Goal: Information Seeking & Learning: Learn about a topic

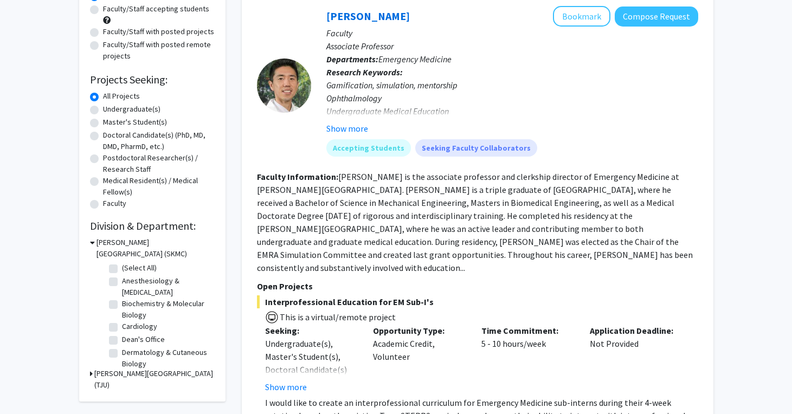
scroll to position [118, 0]
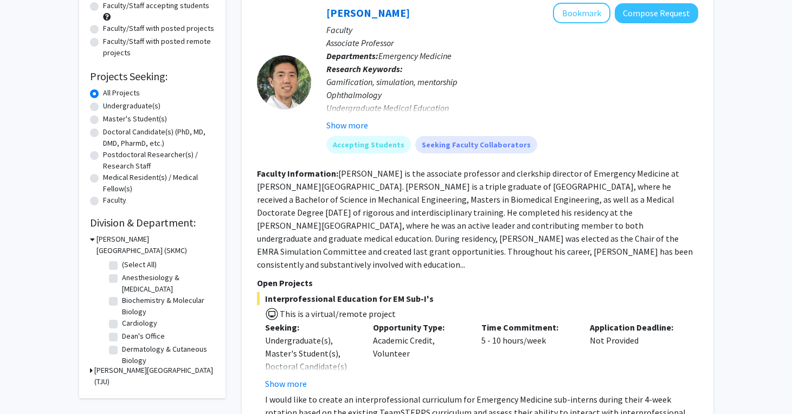
click at [134, 328] on label "Cardiology" at bounding box center [139, 323] width 35 height 11
click at [129, 325] on input "Cardiology" at bounding box center [125, 321] width 7 height 7
checkbox input "true"
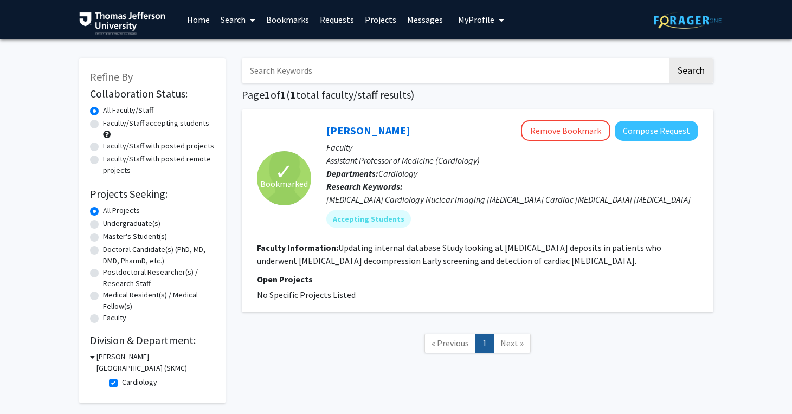
scroll to position [37, 0]
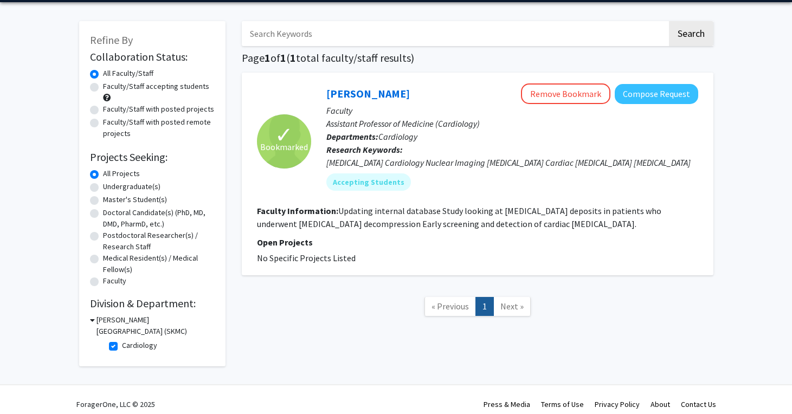
click at [135, 348] on label "Cardiology" at bounding box center [139, 345] width 35 height 11
click at [129, 347] on input "Cardiology" at bounding box center [125, 343] width 7 height 7
checkbox input "false"
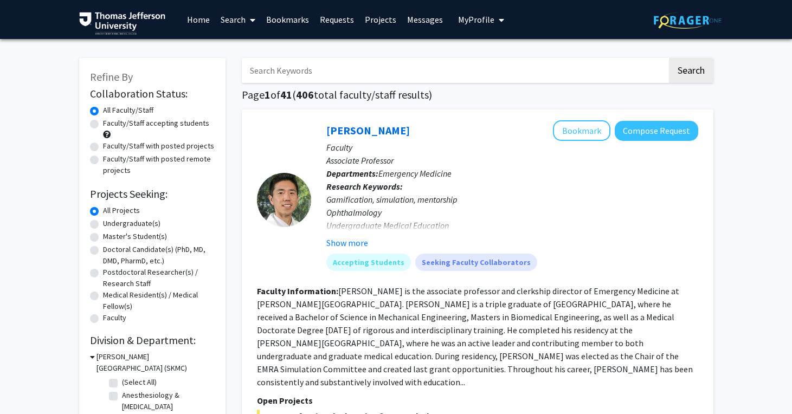
click at [276, 71] on input "Search Keywords" at bounding box center [454, 70] width 425 height 25
type input "o"
click at [690, 72] on button "Search" at bounding box center [691, 70] width 44 height 25
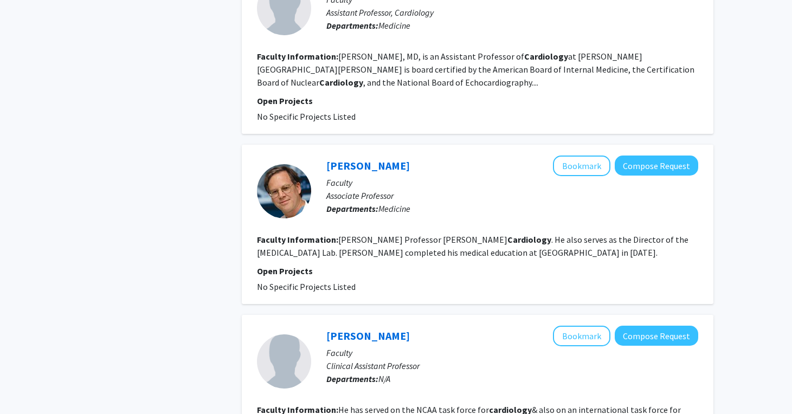
scroll to position [2141, 0]
click at [599, 176] on button "Bookmark" at bounding box center [581, 166] width 57 height 21
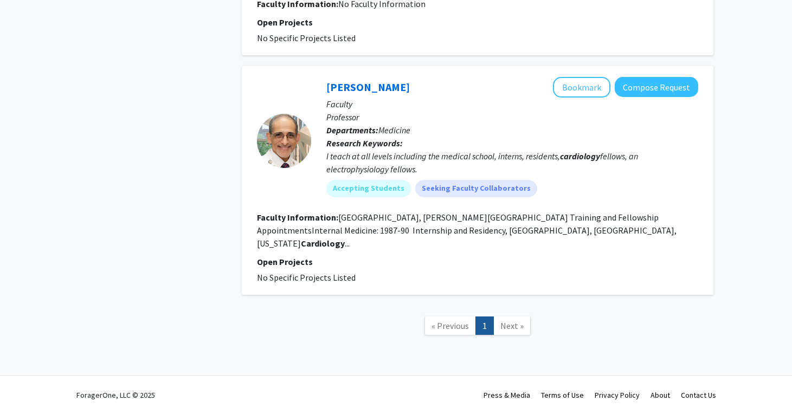
scroll to position [2958, 0]
click at [501, 328] on span "Next »" at bounding box center [511, 325] width 23 height 11
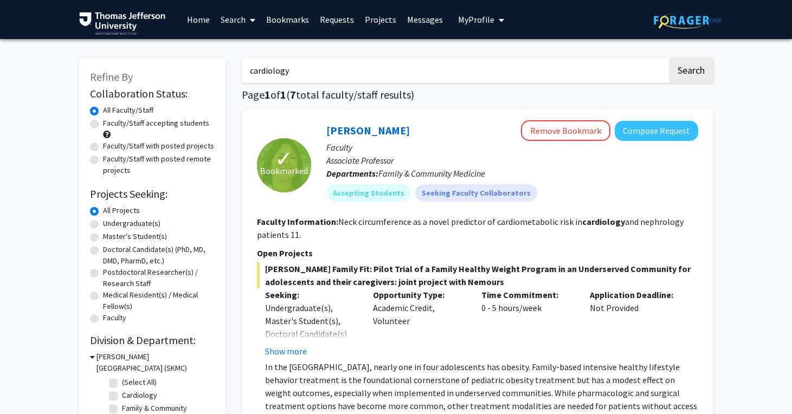
scroll to position [0, 0]
click at [349, 80] on input "cardiology" at bounding box center [454, 70] width 425 height 25
click at [690, 72] on button "Search" at bounding box center [691, 70] width 44 height 25
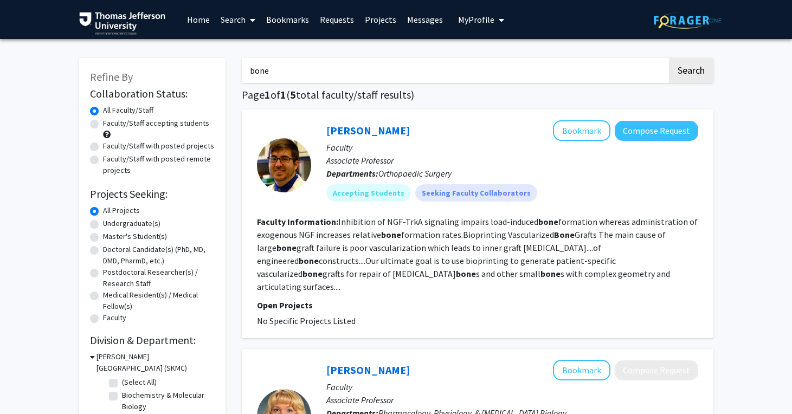
click at [326, 78] on input "bone" at bounding box center [454, 70] width 425 height 25
type input "prosthetic"
click at [690, 72] on button "Search" at bounding box center [691, 70] width 44 height 25
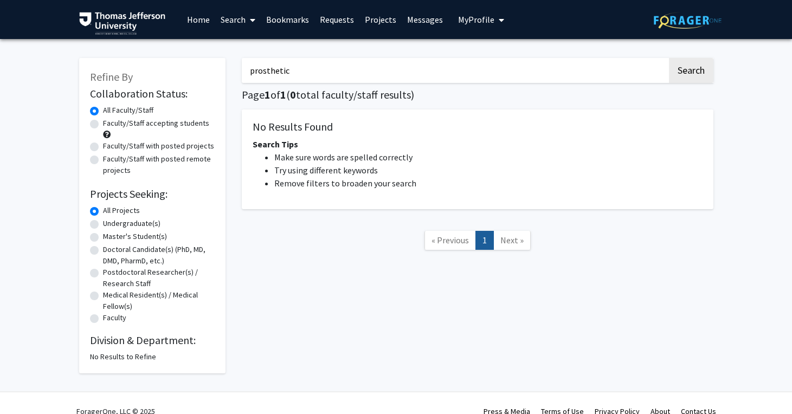
click at [308, 78] on input "prosthetic" at bounding box center [454, 70] width 425 height 25
click at [188, 147] on label "Faculty/Staff with posted projects" at bounding box center [158, 145] width 111 height 11
click at [110, 147] on input "Faculty/Staff with posted projects" at bounding box center [106, 143] width 7 height 7
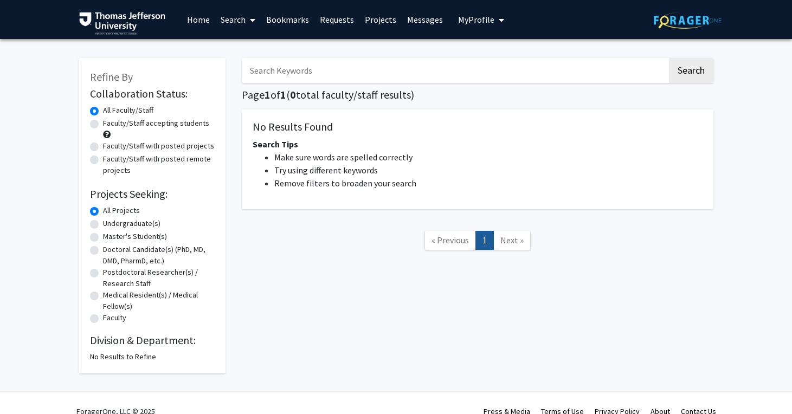
radio input "true"
click at [229, 21] on link "Search" at bounding box center [238, 20] width 46 height 38
click at [246, 47] on span "Faculty/Staff" at bounding box center [255, 50] width 80 height 22
radio input "true"
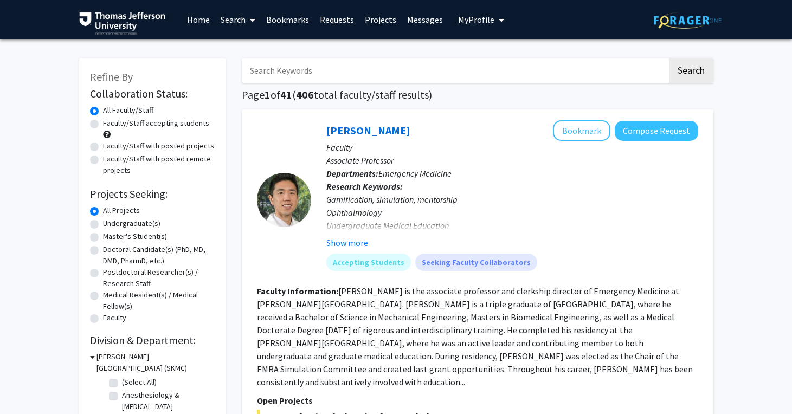
click at [174, 148] on label "Faculty/Staff with posted projects" at bounding box center [158, 145] width 111 height 11
click at [110, 147] on input "Faculty/Staff with posted projects" at bounding box center [106, 143] width 7 height 7
radio input "true"
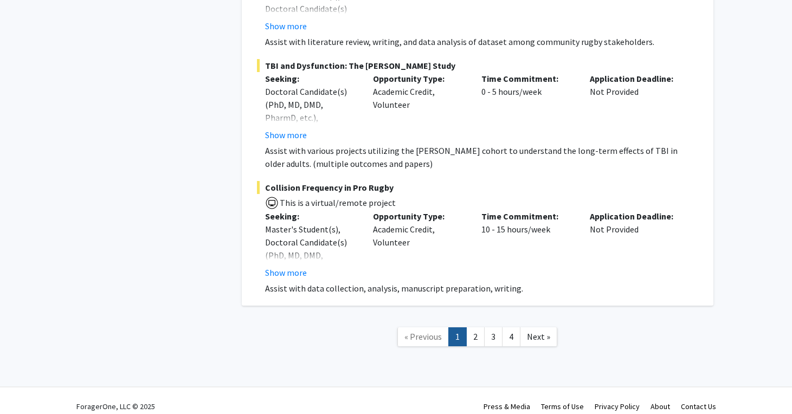
scroll to position [8000, 0]
click at [481, 328] on link "2" at bounding box center [475, 337] width 18 height 19
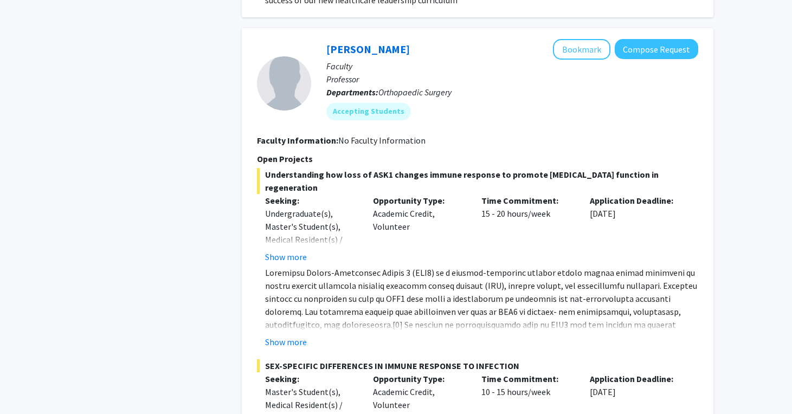
scroll to position [795, 0]
click at [285, 344] on button "Show more" at bounding box center [286, 341] width 42 height 13
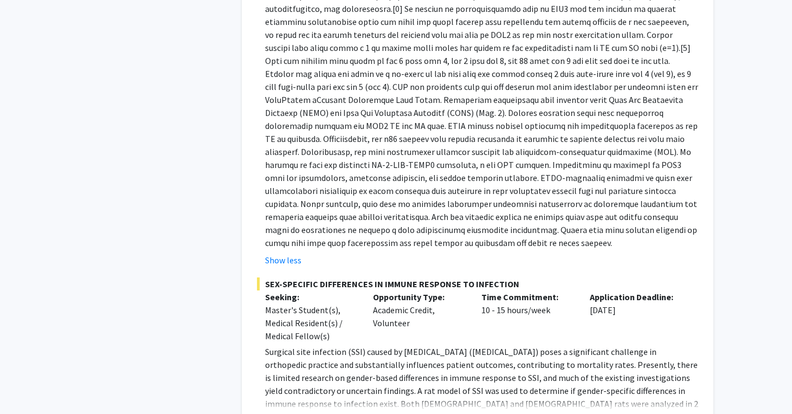
scroll to position [1157, 0]
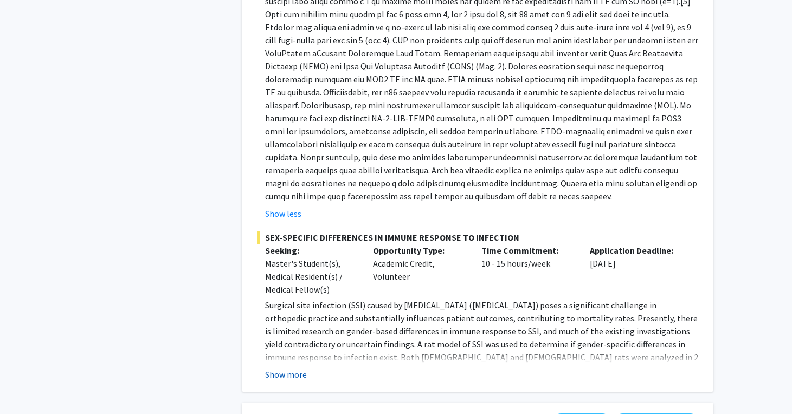
click at [292, 368] on button "Show more" at bounding box center [286, 374] width 42 height 13
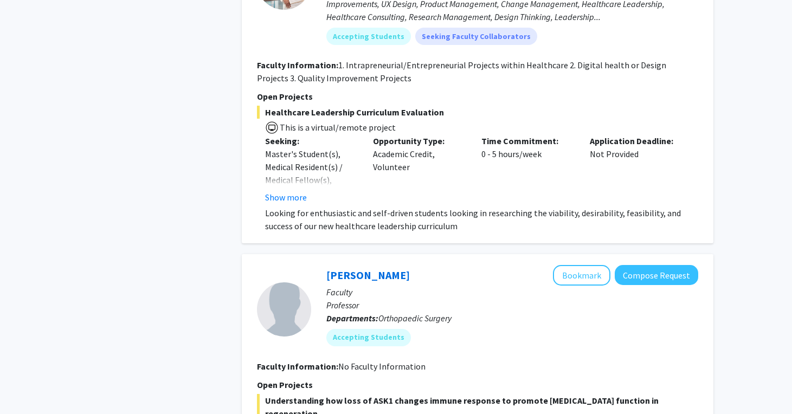
scroll to position [550, 0]
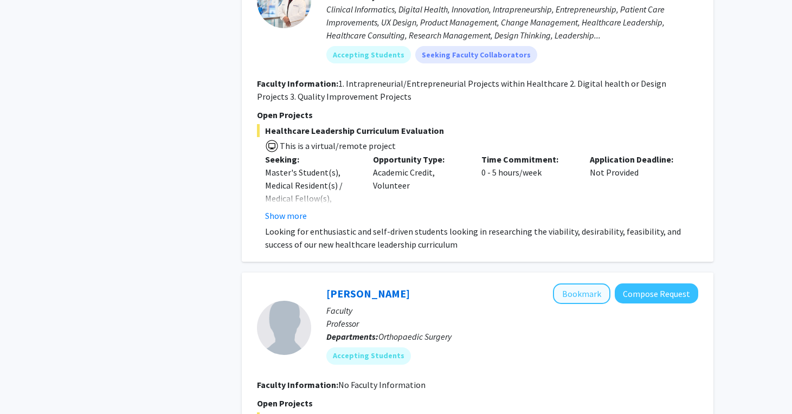
click at [577, 292] on button "Bookmark" at bounding box center [581, 293] width 57 height 21
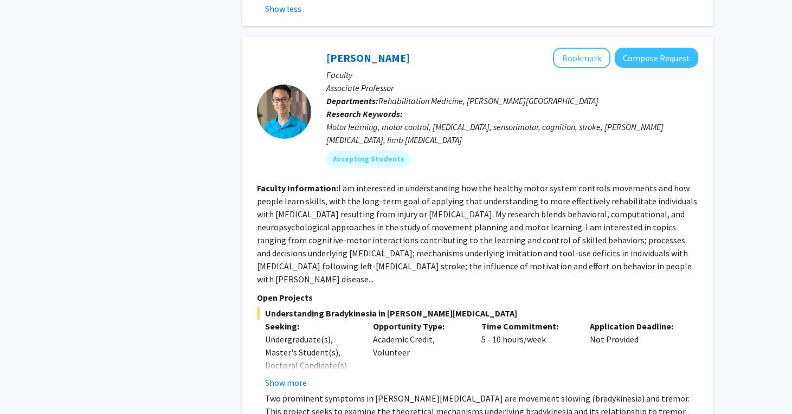
scroll to position [1590, 0]
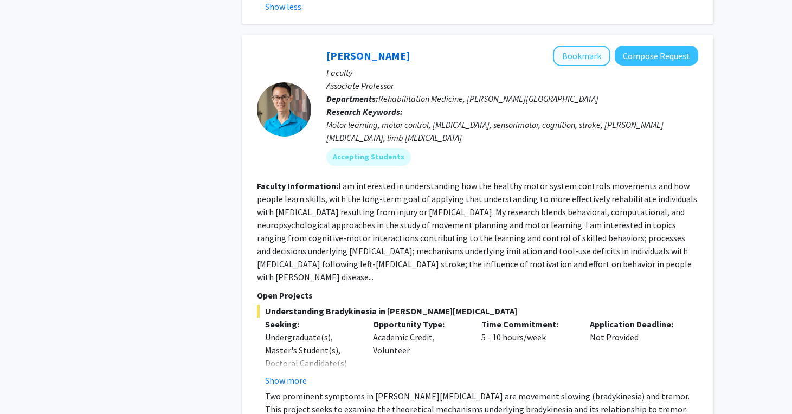
click at [591, 46] on button "Bookmark" at bounding box center [581, 56] width 57 height 21
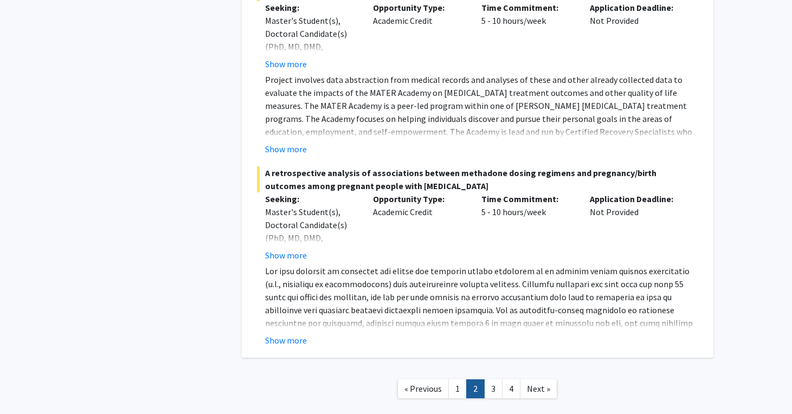
scroll to position [4443, 0]
click at [498, 380] on link "3" at bounding box center [493, 389] width 18 height 19
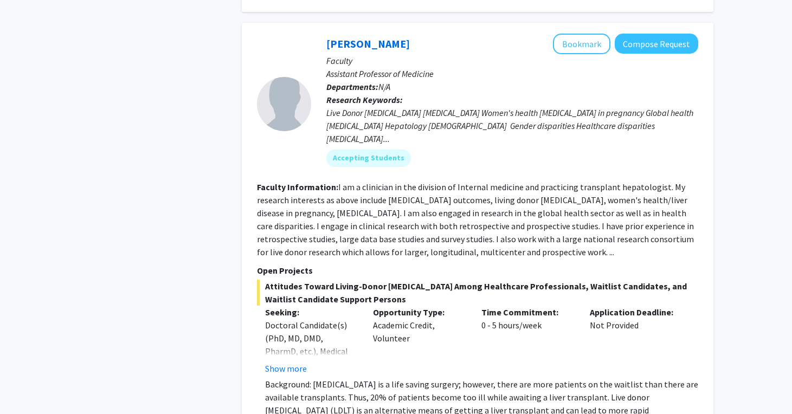
scroll to position [2348, 0]
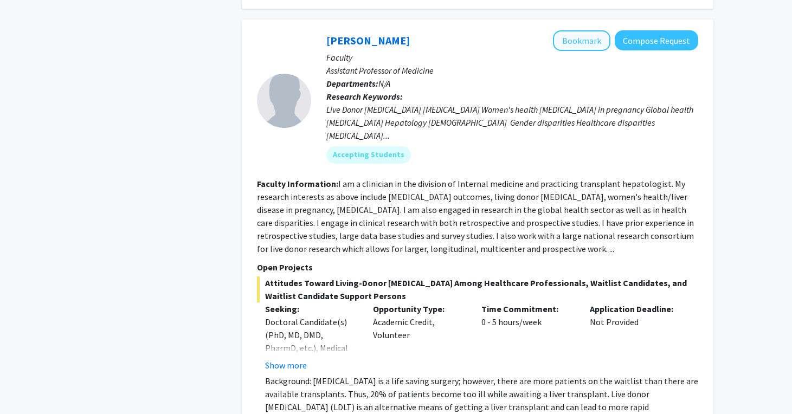
click at [568, 36] on button "Bookmark" at bounding box center [581, 40] width 57 height 21
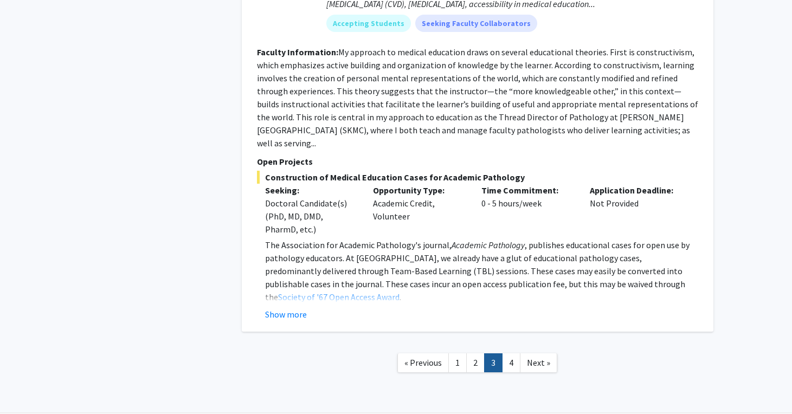
scroll to position [3646, 0]
click at [514, 354] on link "4" at bounding box center [511, 363] width 18 height 19
